Goal: Check status

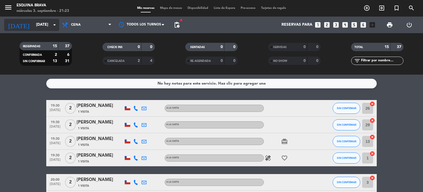
click at [45, 25] on input "[DATE]" at bounding box center [59, 25] width 52 height 10
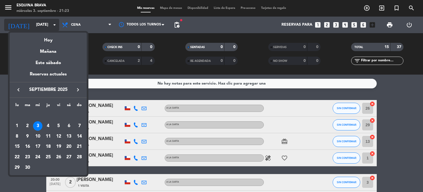
click at [45, 25] on div at bounding box center [211, 96] width 423 height 192
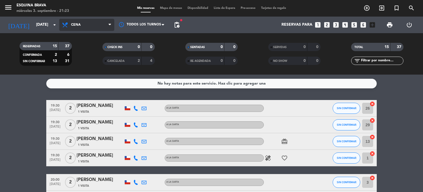
click at [79, 26] on span "Cena" at bounding box center [76, 25] width 10 height 4
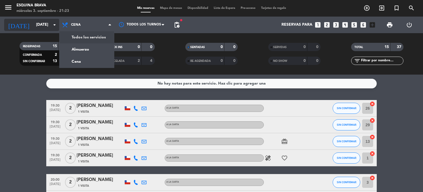
click at [42, 24] on input "[DATE]" at bounding box center [59, 25] width 52 height 10
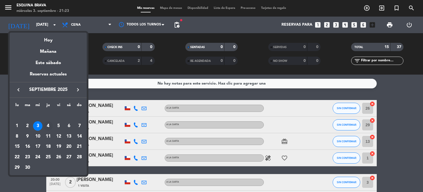
click at [49, 123] on div "4" at bounding box center [48, 125] width 9 height 9
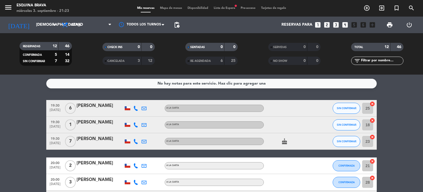
click at [136, 108] on icon at bounding box center [135, 108] width 5 height 5
click at [149, 100] on span at bounding box center [151, 99] width 4 height 4
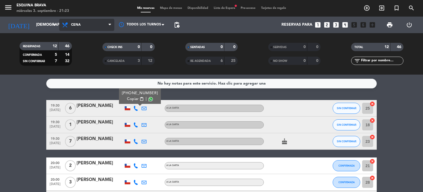
click at [75, 25] on span "Cena" at bounding box center [76, 25] width 10 height 4
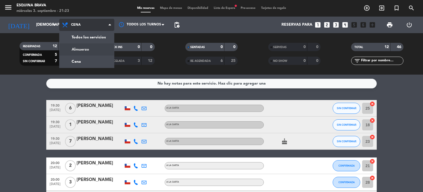
click at [82, 52] on div "menu Esquina Brava [DATE] 3. septiembre - 21:23 Mis reservas Mapa de mesas Disp…" at bounding box center [211, 37] width 423 height 74
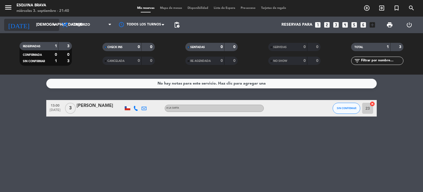
click at [48, 26] on input "[DEMOGRAPHIC_DATA][DATE]" at bounding box center [59, 25] width 52 height 10
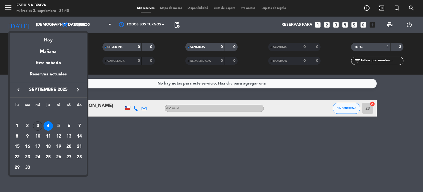
click at [39, 123] on div "3" at bounding box center [37, 125] width 9 height 9
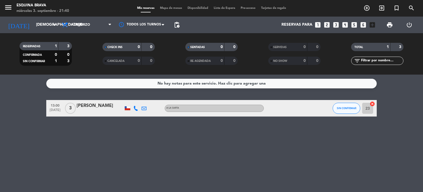
type input "[DATE]"
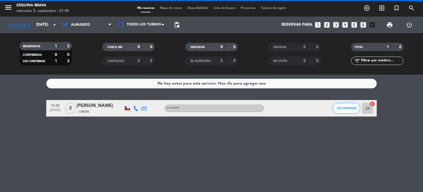
click at [88, 25] on span "Almuerzo" at bounding box center [80, 25] width 19 height 4
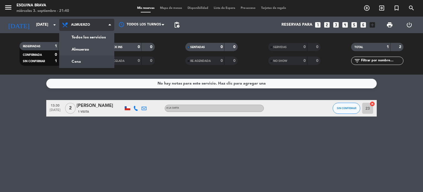
click at [82, 63] on div "menu Esquina Brava [DATE] 3. septiembre - 21:40 Mis reservas Mapa de mesas Disp…" at bounding box center [211, 37] width 423 height 74
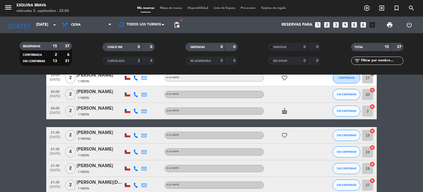
scroll to position [199, 0]
